Goal: Find specific page/section: Find specific page/section

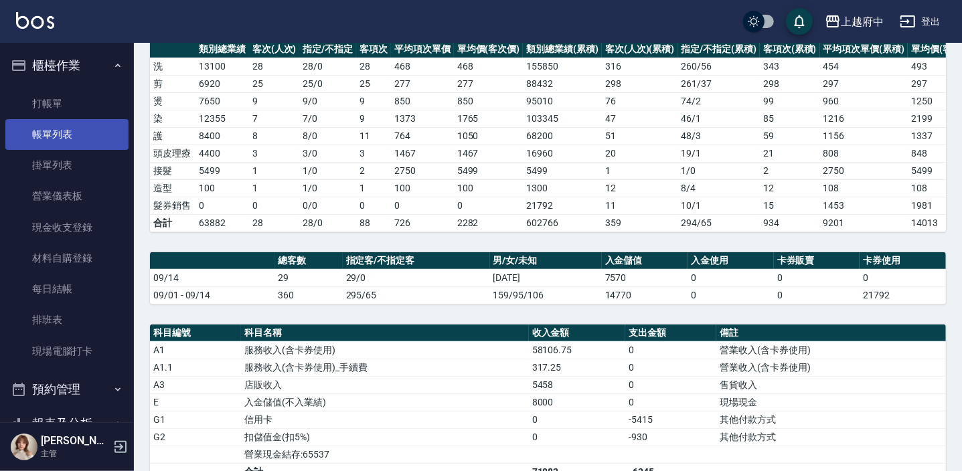
scroll to position [159, 0]
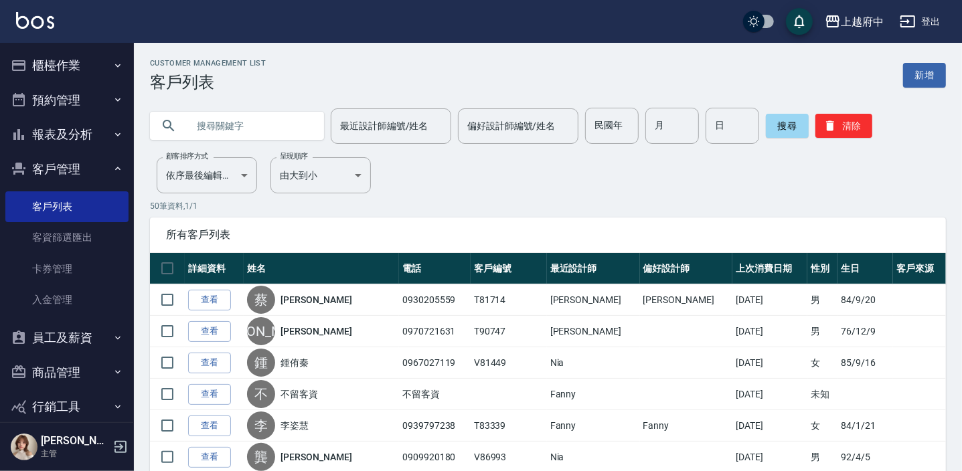
click at [232, 134] on input "text" at bounding box center [251, 126] width 126 height 36
type input "0906121916"
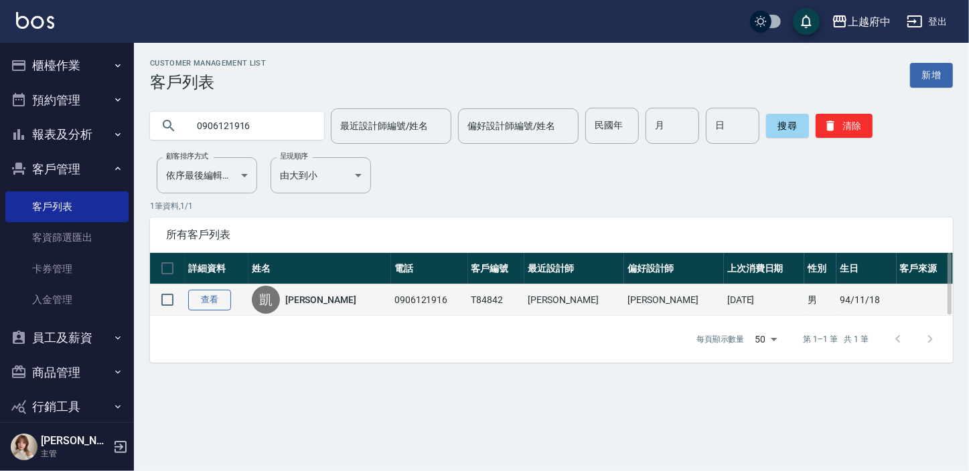
click at [188, 299] on td "查看" at bounding box center [217, 300] width 64 height 31
click at [220, 297] on link "查看" at bounding box center [209, 300] width 43 height 21
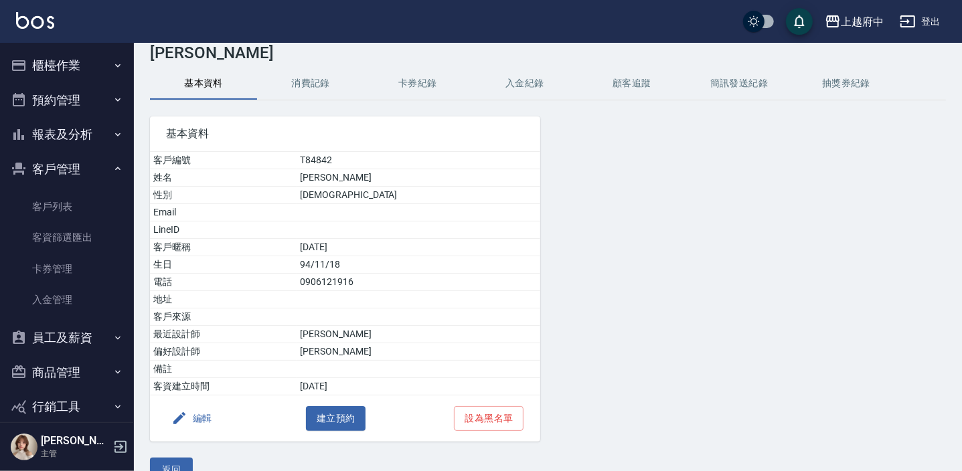
scroll to position [55, 0]
